Goal: Transaction & Acquisition: Purchase product/service

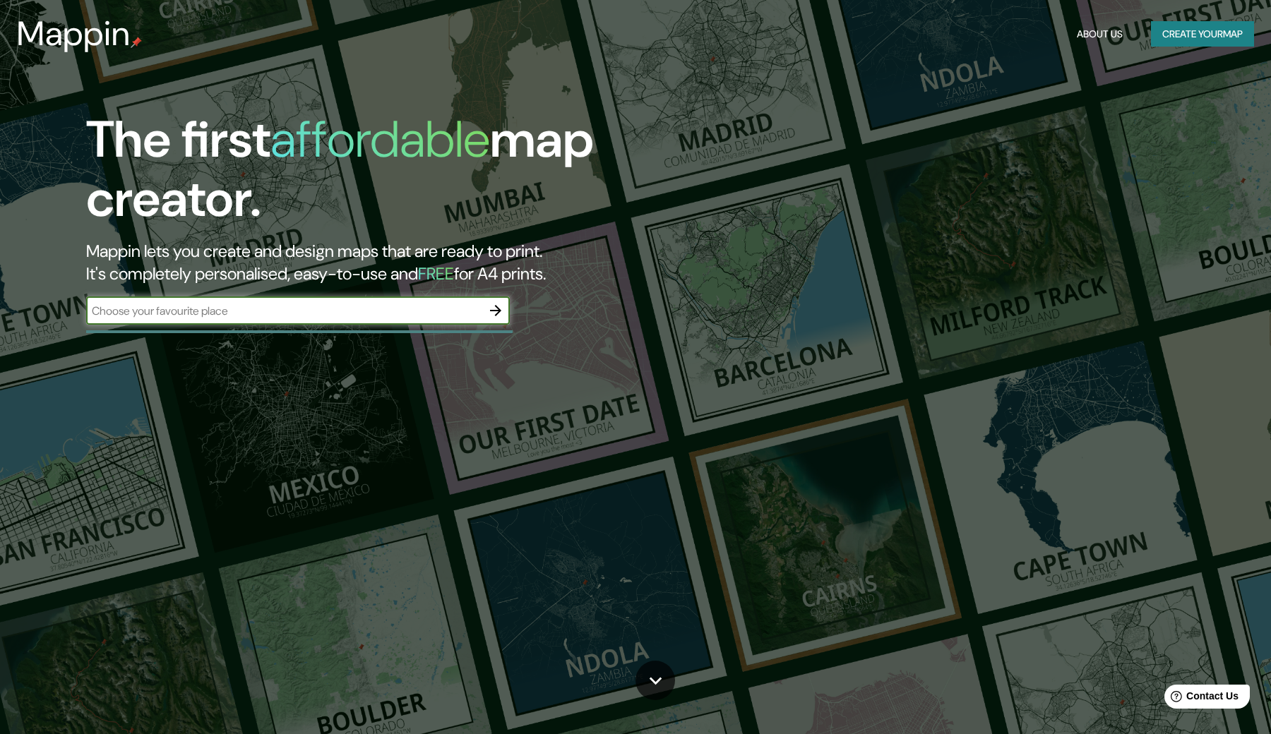
click at [311, 308] on input "text" at bounding box center [283, 311] width 395 height 16
click at [450, 311] on input "[GEOGRAPHIC_DATA]" at bounding box center [283, 311] width 395 height 16
type input "[GEOGRAPHIC_DATA]"
click at [497, 303] on icon "button" at bounding box center [495, 310] width 17 height 17
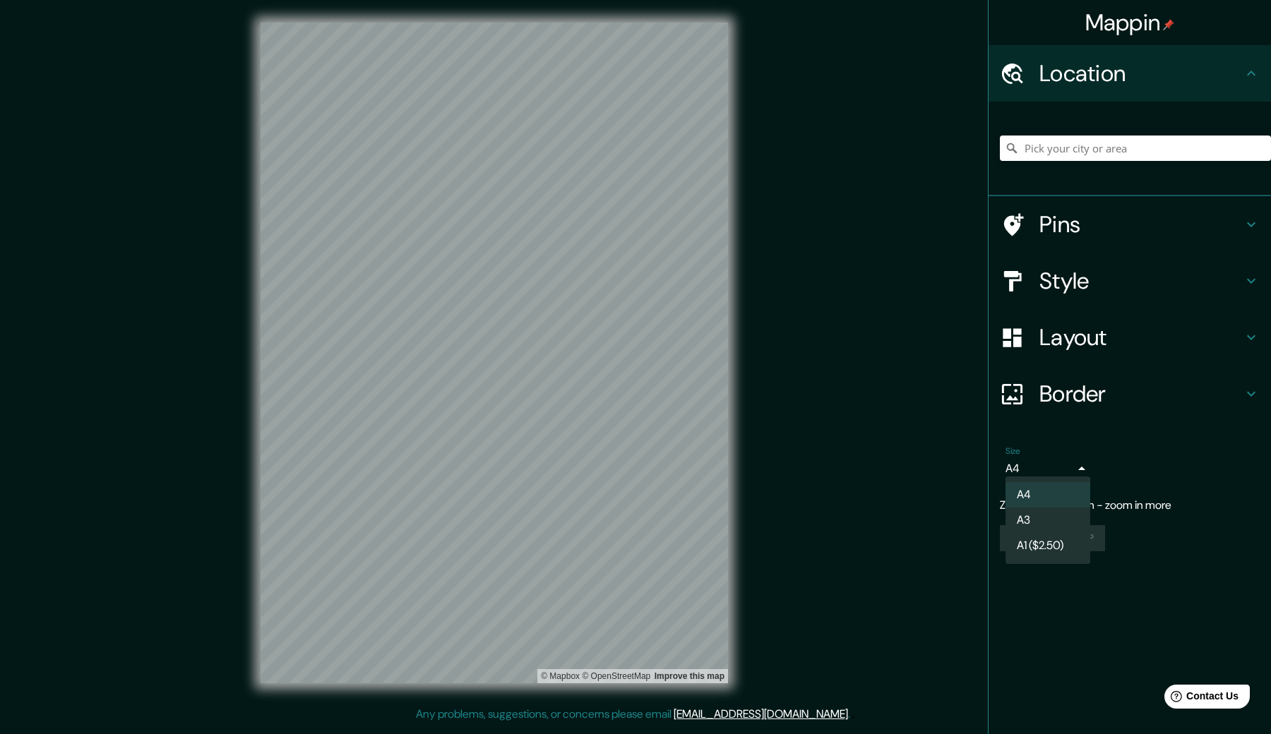
click at [1070, 462] on body "Mappin Location Pins Style Layout Border Choose a border. Hint : you can make l…" at bounding box center [635, 367] width 1271 height 734
click at [1051, 517] on li "A3" at bounding box center [1047, 519] width 85 height 25
type input "a4"
click at [529, 363] on div at bounding box center [526, 359] width 11 height 11
click at [1107, 273] on h4 "Style" at bounding box center [1140, 281] width 203 height 28
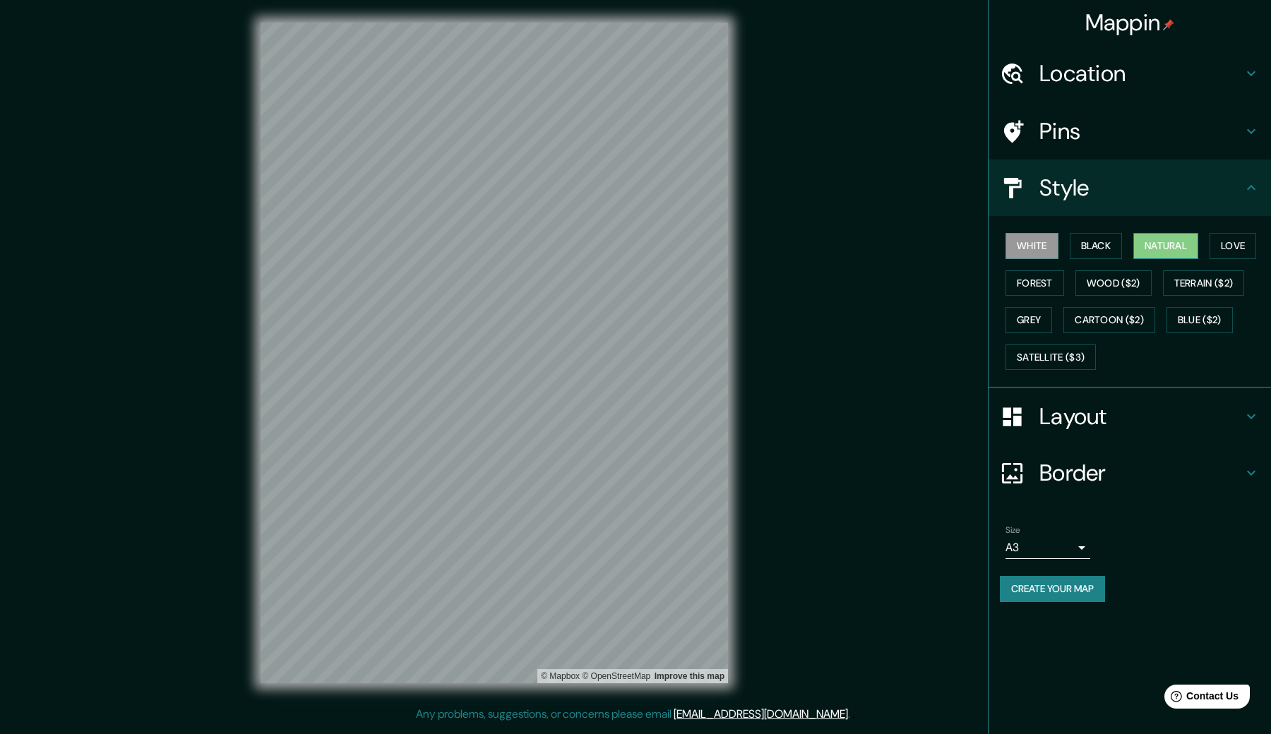
click at [1192, 246] on button "Natural" at bounding box center [1165, 246] width 65 height 26
click at [1037, 283] on button "Forest" at bounding box center [1034, 283] width 59 height 26
click at [1027, 318] on button "Grey" at bounding box center [1028, 320] width 47 height 26
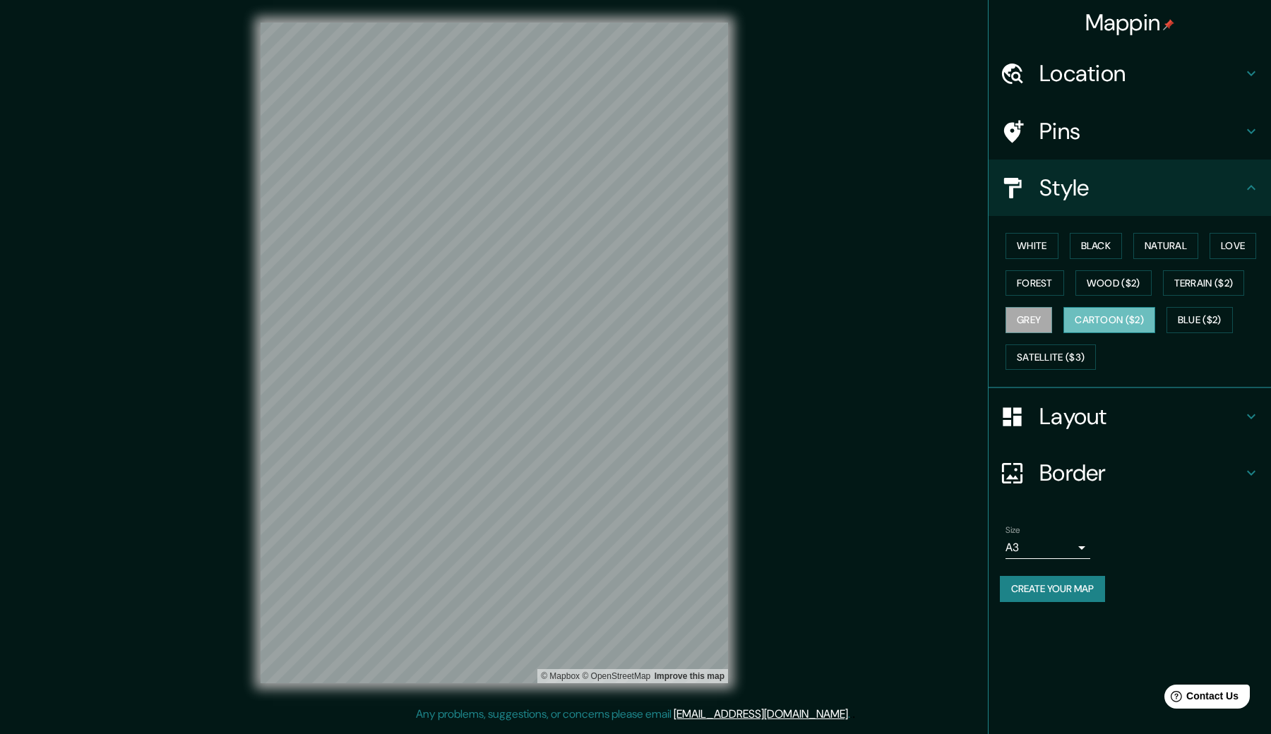
click at [1121, 315] on button "Cartoon ($2)" at bounding box center [1109, 320] width 92 height 26
click at [1205, 321] on button "Blue ($2)" at bounding box center [1199, 320] width 66 height 26
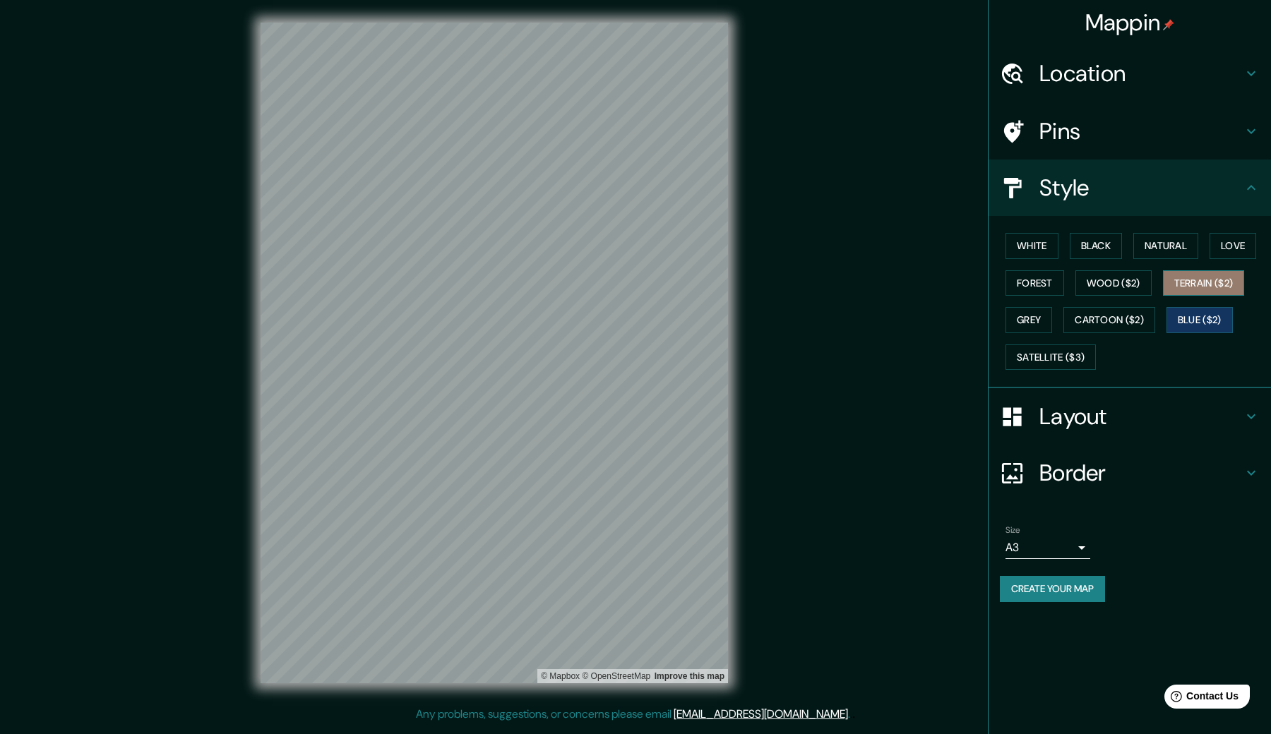
click at [1201, 277] on button "Terrain ($2)" at bounding box center [1204, 283] width 82 height 26
click at [1122, 280] on button "Wood ($2)" at bounding box center [1113, 283] width 76 height 26
click at [1023, 276] on button "Forest" at bounding box center [1034, 283] width 59 height 26
click at [1190, 283] on button "Terrain ($2)" at bounding box center [1204, 283] width 82 height 26
click at [1229, 248] on button "Love" at bounding box center [1232, 246] width 47 height 26
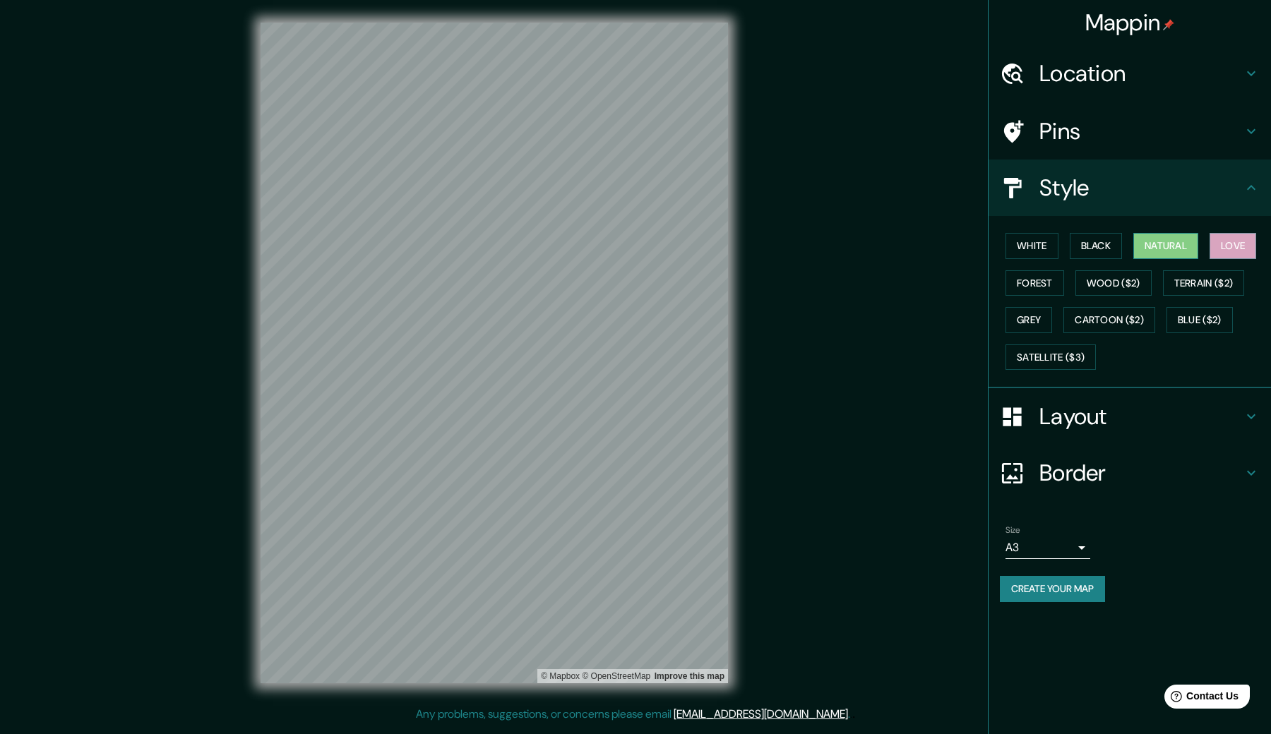
click at [1181, 248] on button "Natural" at bounding box center [1165, 246] width 65 height 26
click at [1111, 245] on button "Black" at bounding box center [1095, 246] width 53 height 26
click at [1028, 245] on button "White" at bounding box center [1031, 246] width 53 height 26
click at [470, 440] on div at bounding box center [474, 434] width 11 height 11
click at [1106, 122] on h4 "Pins" at bounding box center [1140, 131] width 203 height 28
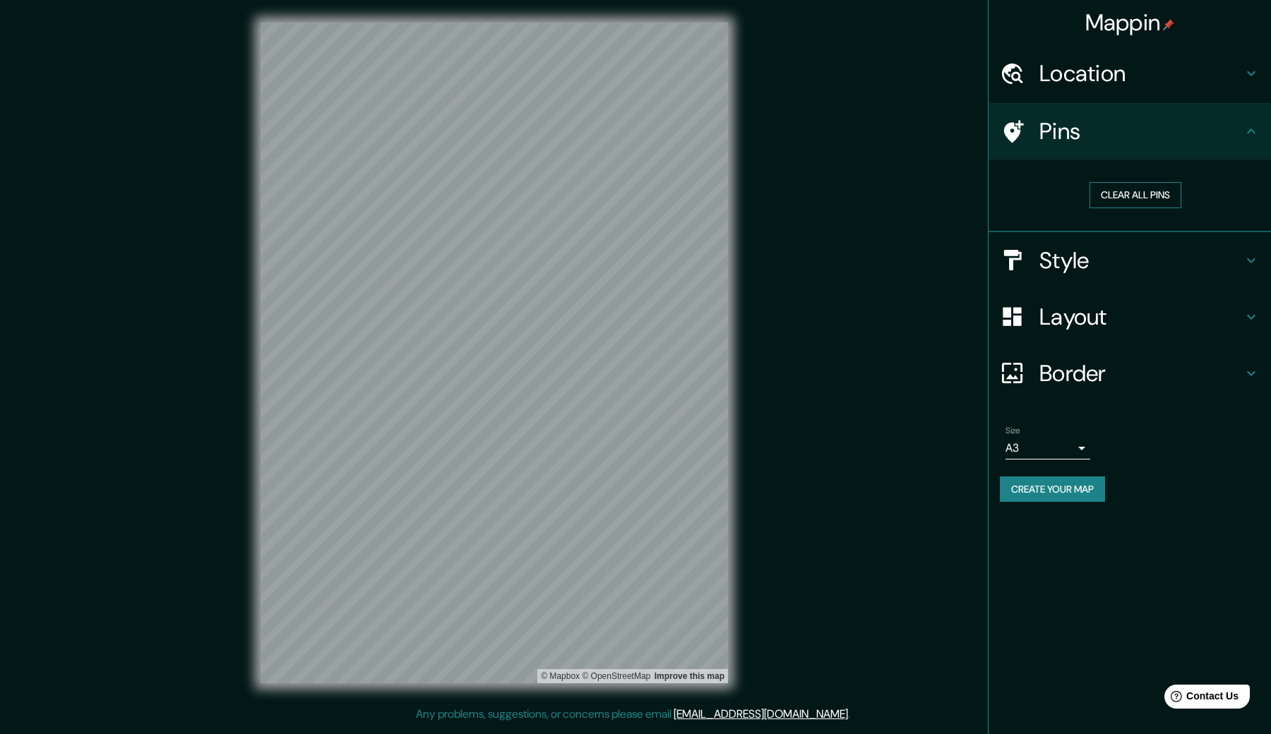
click at [1139, 194] on button "Clear all pins" at bounding box center [1135, 195] width 92 height 26
click at [1123, 77] on h4 "Location" at bounding box center [1140, 73] width 203 height 28
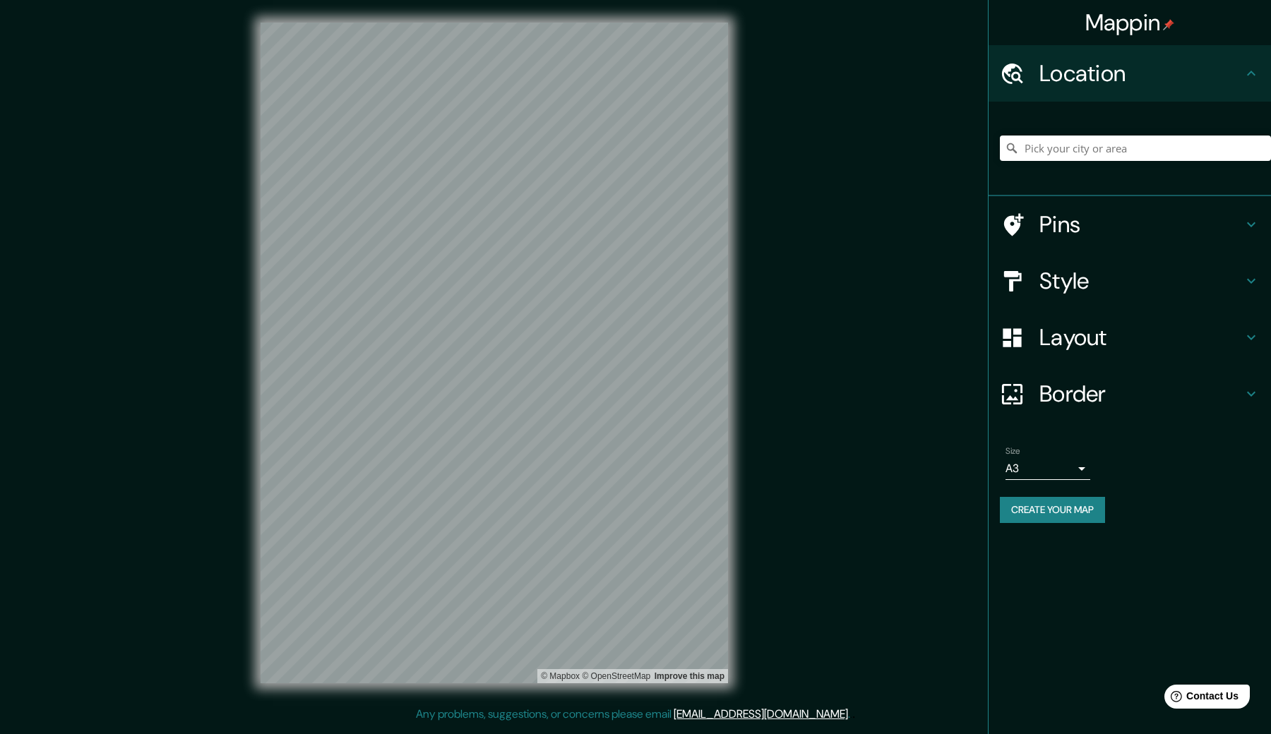
click at [1110, 336] on h4 "Layout" at bounding box center [1140, 337] width 203 height 28
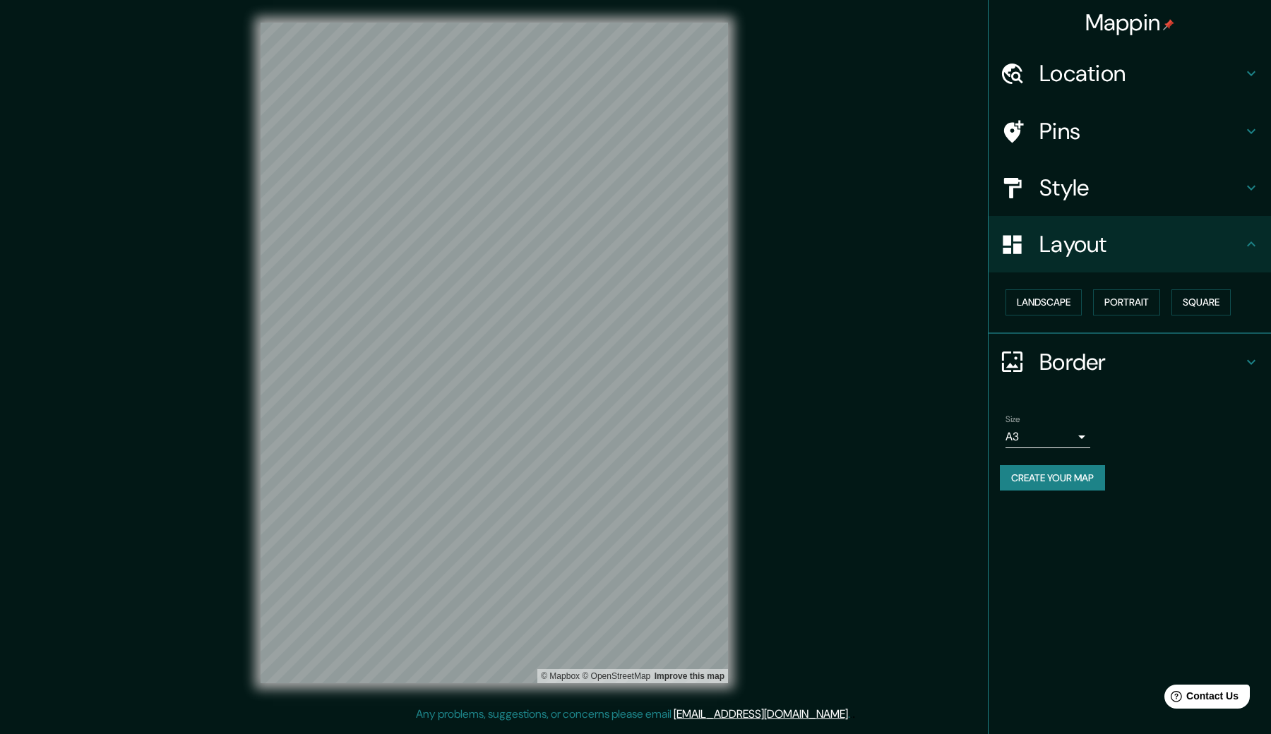
click at [1076, 356] on h4 "Border" at bounding box center [1140, 362] width 203 height 28
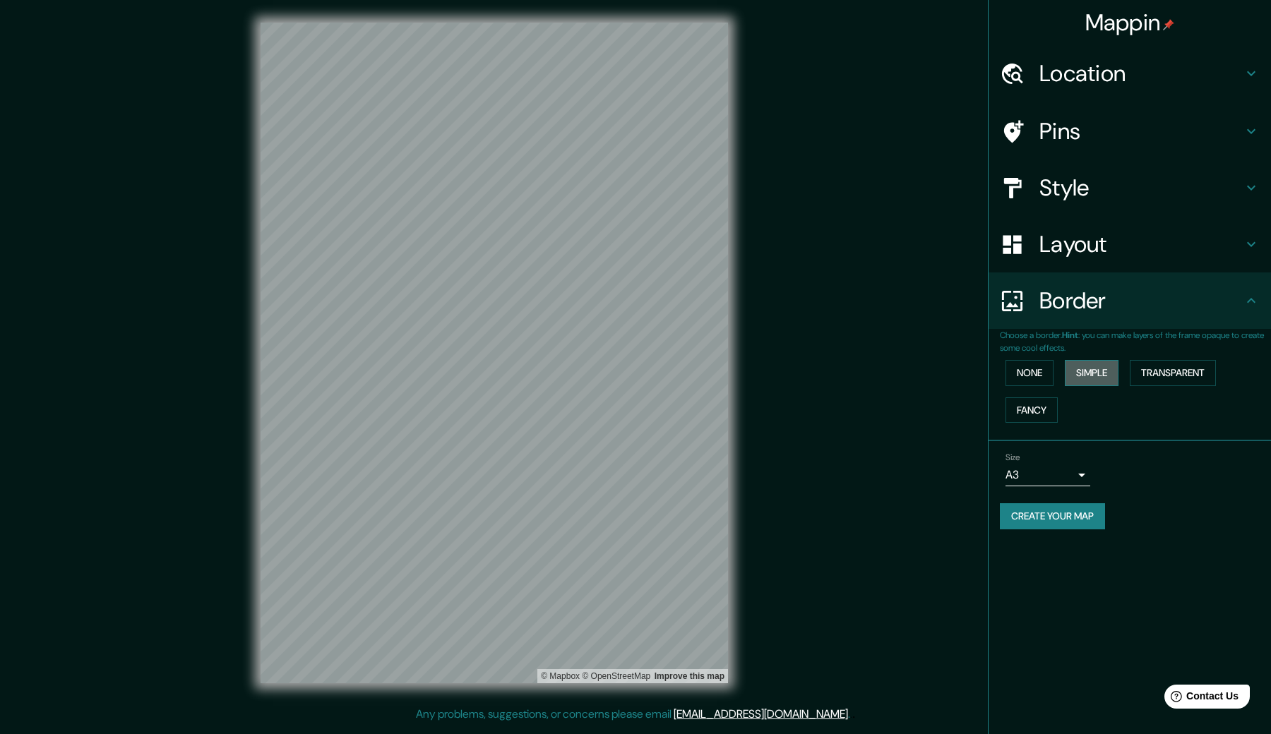
click at [1110, 373] on button "Simple" at bounding box center [1091, 373] width 54 height 26
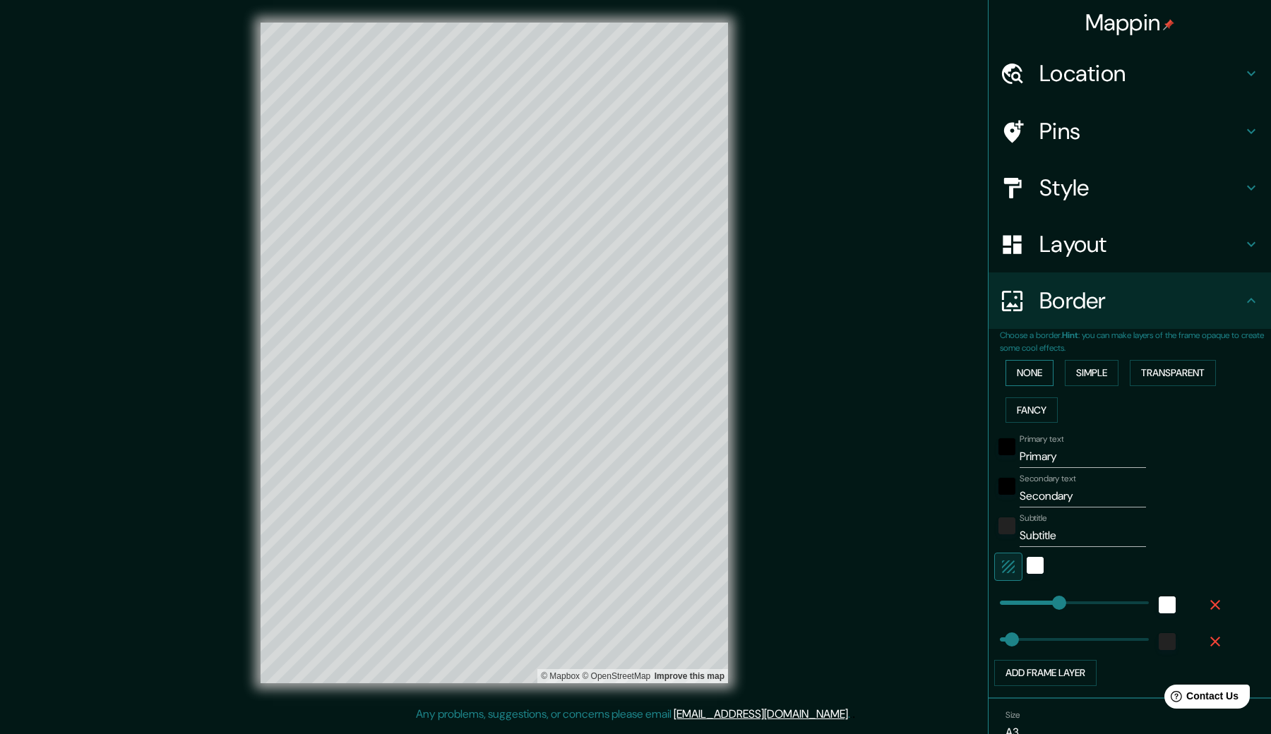
click at [1028, 366] on button "None" at bounding box center [1029, 373] width 48 height 26
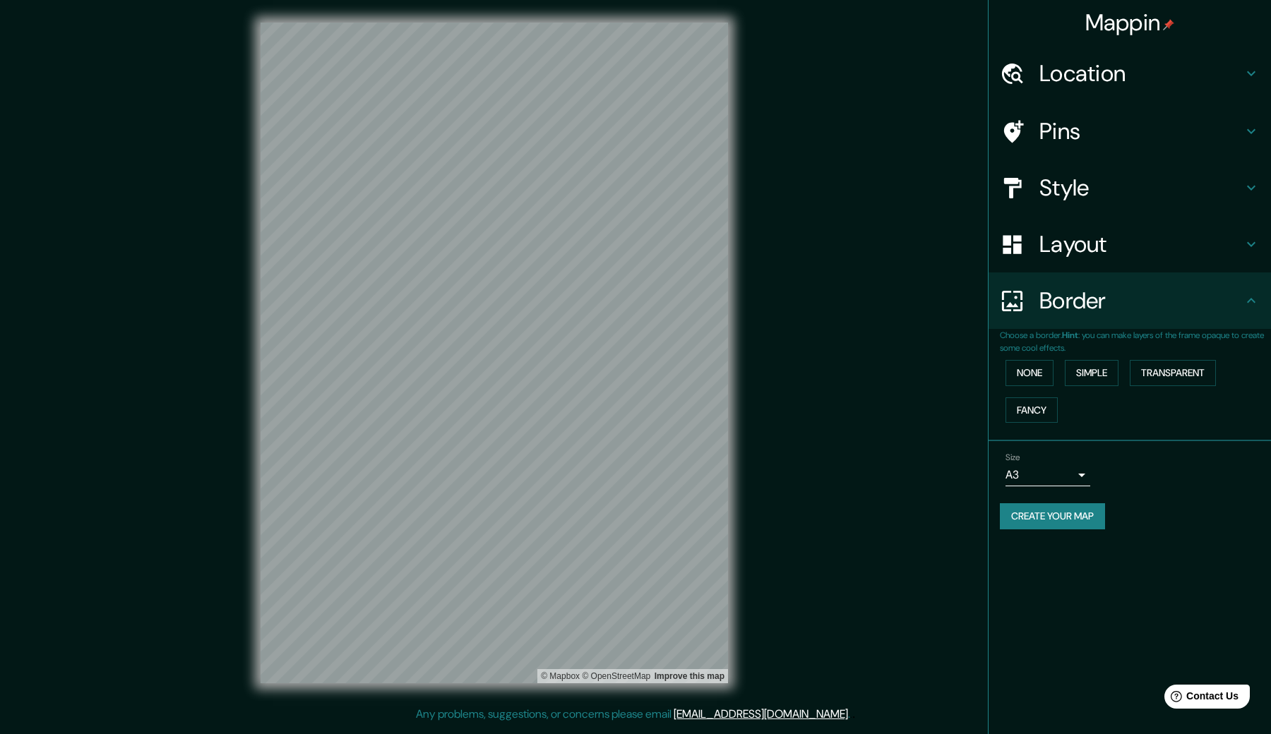
click at [1083, 174] on h4 "Style" at bounding box center [1140, 188] width 203 height 28
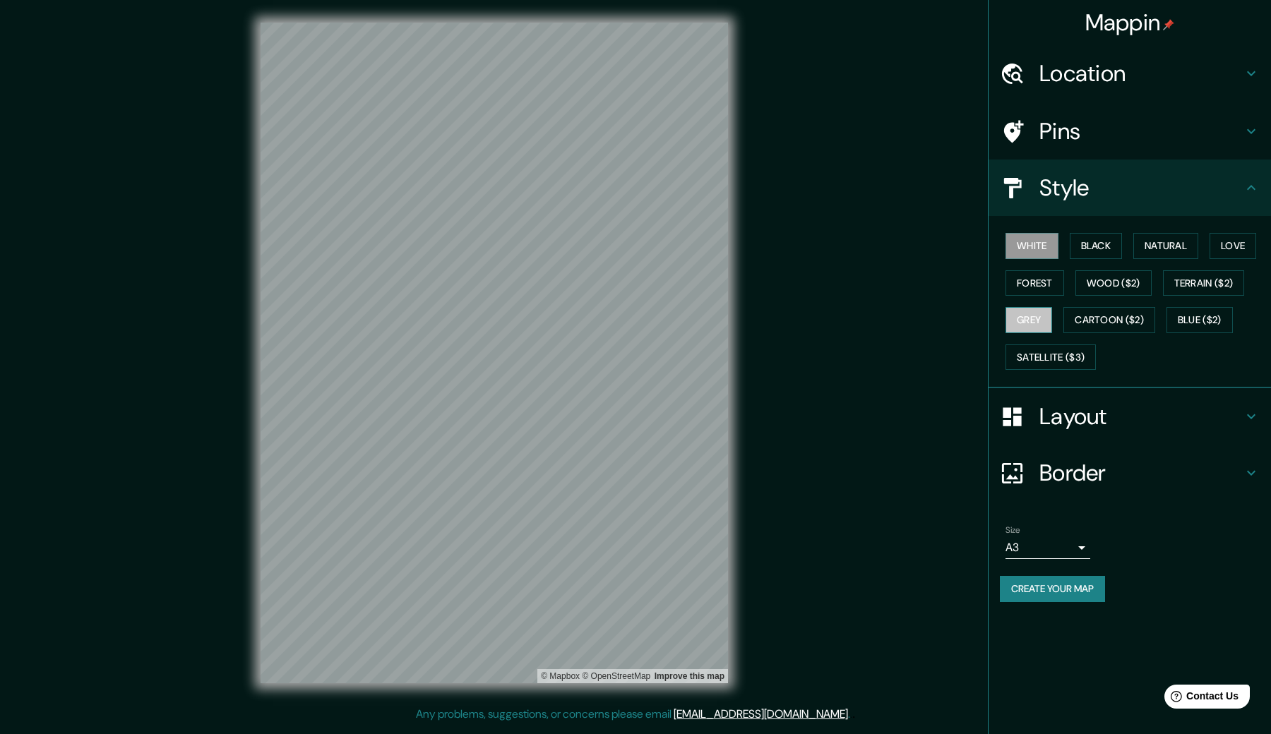
click at [1035, 317] on button "Grey" at bounding box center [1028, 320] width 47 height 26
click at [1036, 287] on button "Forest" at bounding box center [1034, 283] width 59 height 26
click at [1105, 278] on button "Wood ($2)" at bounding box center [1113, 283] width 76 height 26
click at [1100, 326] on button "Cartoon ($2)" at bounding box center [1109, 320] width 92 height 26
click at [1211, 316] on button "Blue ($2)" at bounding box center [1199, 320] width 66 height 26
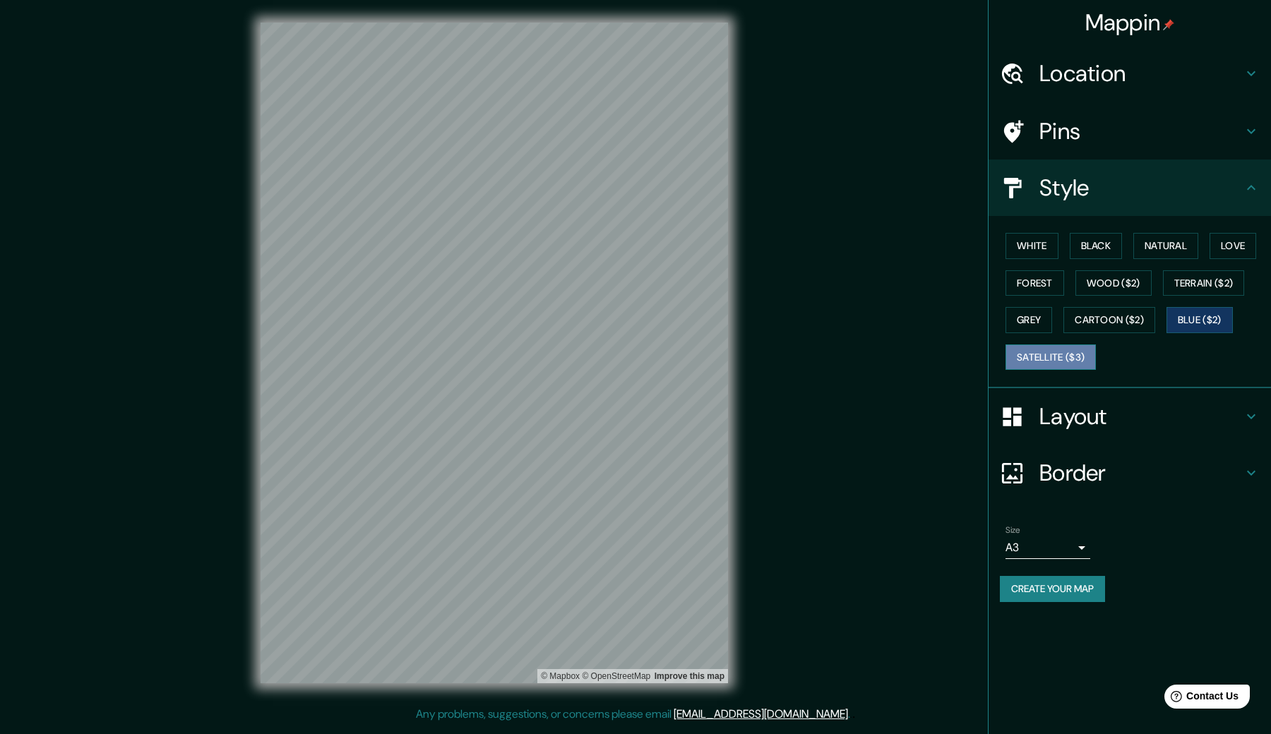
click at [1040, 352] on button "Satellite ($3)" at bounding box center [1050, 357] width 90 height 26
click at [1185, 312] on button "Blue ($2)" at bounding box center [1199, 320] width 66 height 26
click at [1137, 316] on button "Cartoon ($2)" at bounding box center [1109, 320] width 92 height 26
click at [1034, 313] on button "Grey" at bounding box center [1028, 320] width 47 height 26
click at [1223, 286] on button "Terrain ($2)" at bounding box center [1204, 283] width 82 height 26
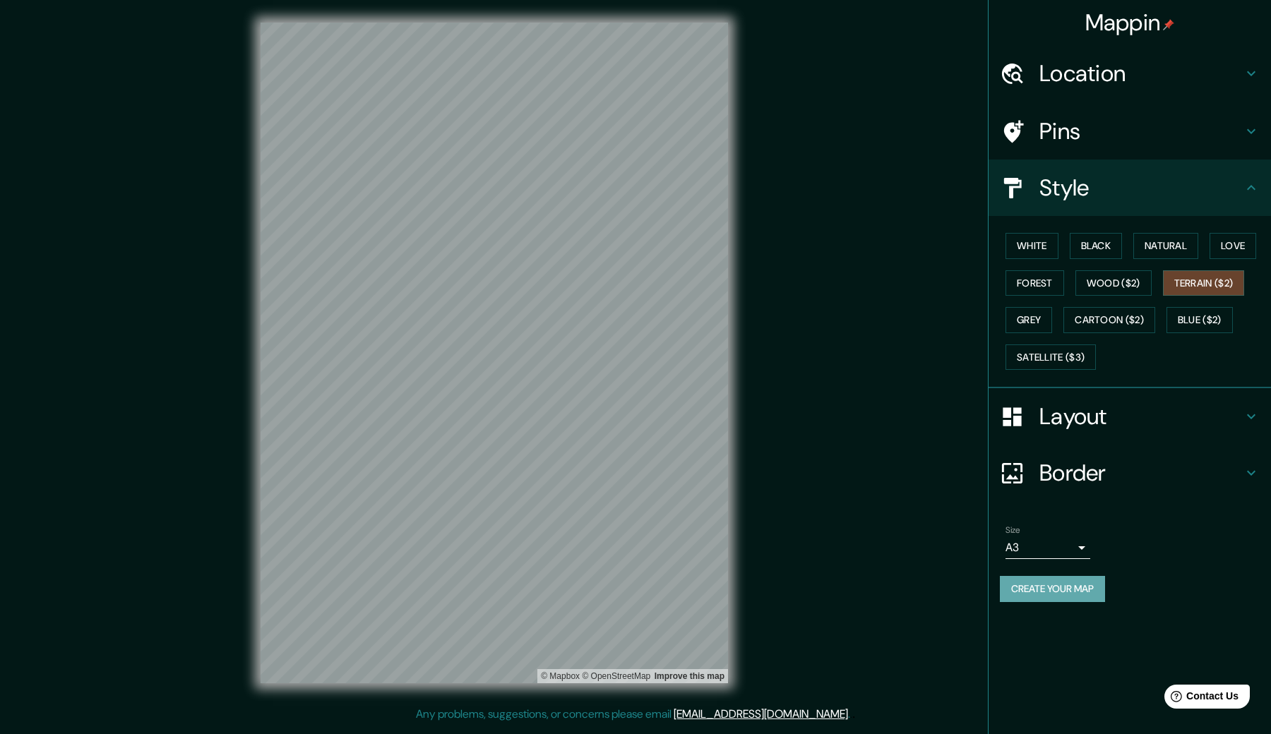
click at [1077, 586] on button "Create your map" at bounding box center [1051, 589] width 105 height 26
click at [1068, 418] on h4 "Layout" at bounding box center [1140, 416] width 203 height 28
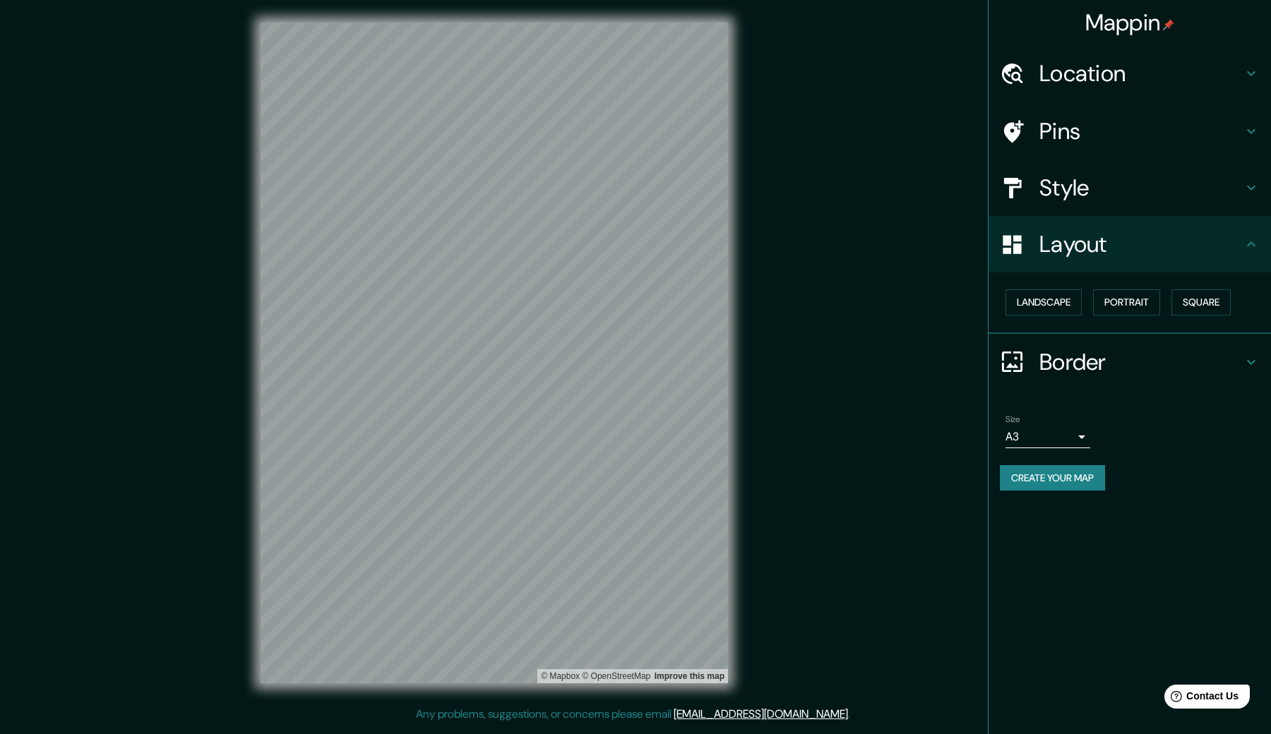
click at [1063, 476] on button "Create your map" at bounding box center [1051, 478] width 105 height 26
